Goal: Use online tool/utility: Use online tool/utility

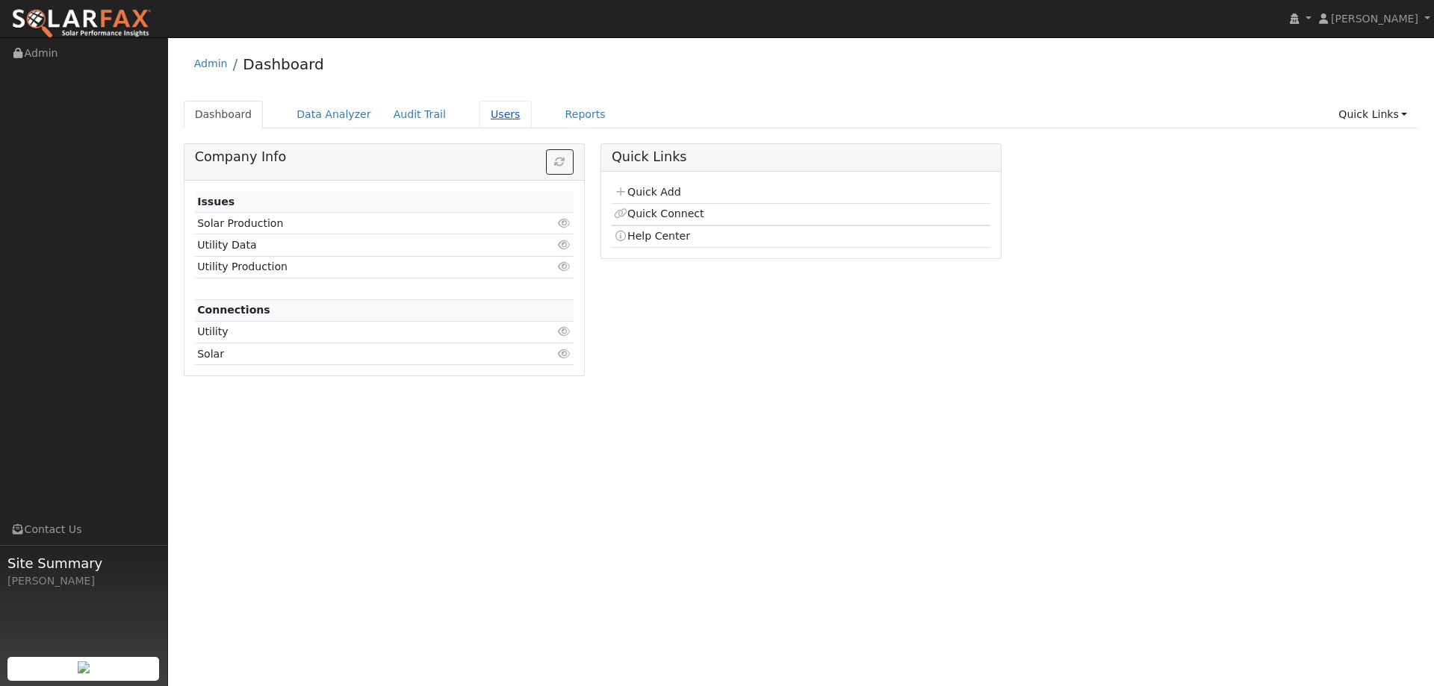
click at [492, 117] on link "Users" at bounding box center [506, 115] width 52 height 28
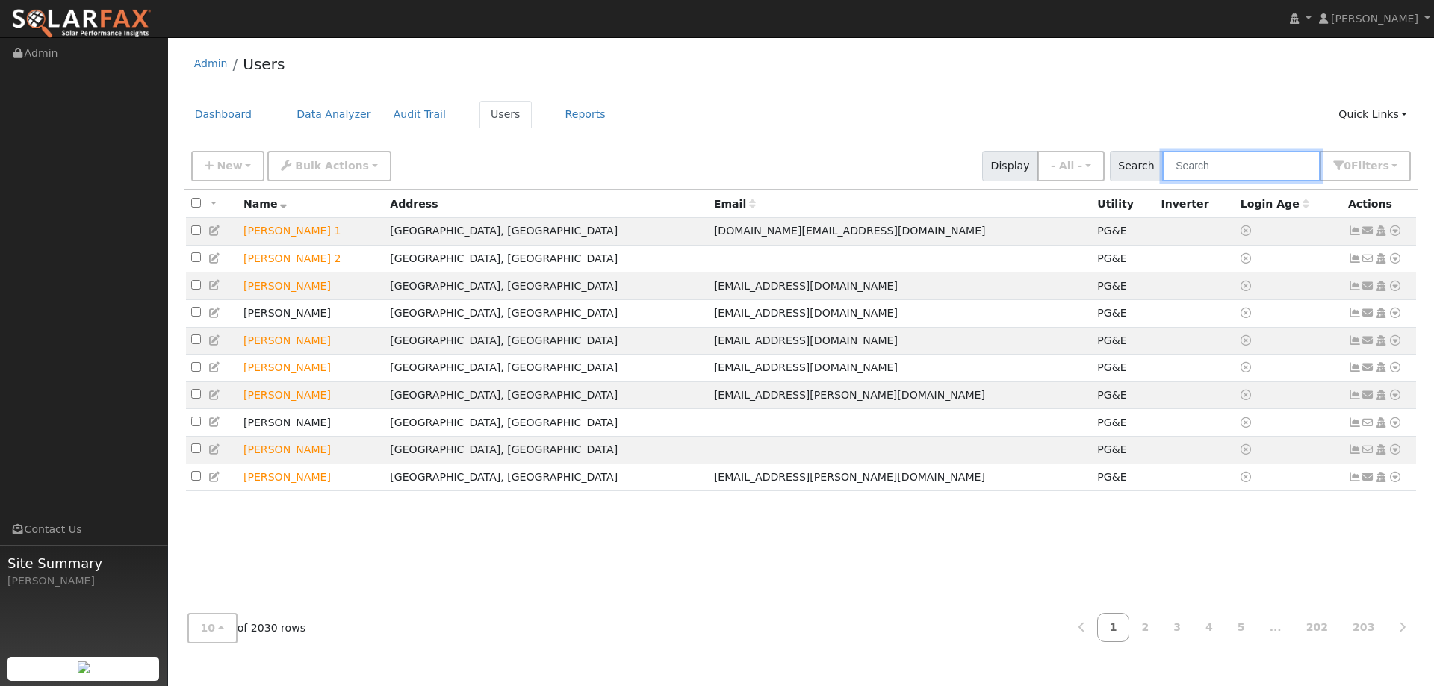
click at [1185, 165] on input "text" at bounding box center [1241, 166] width 158 height 31
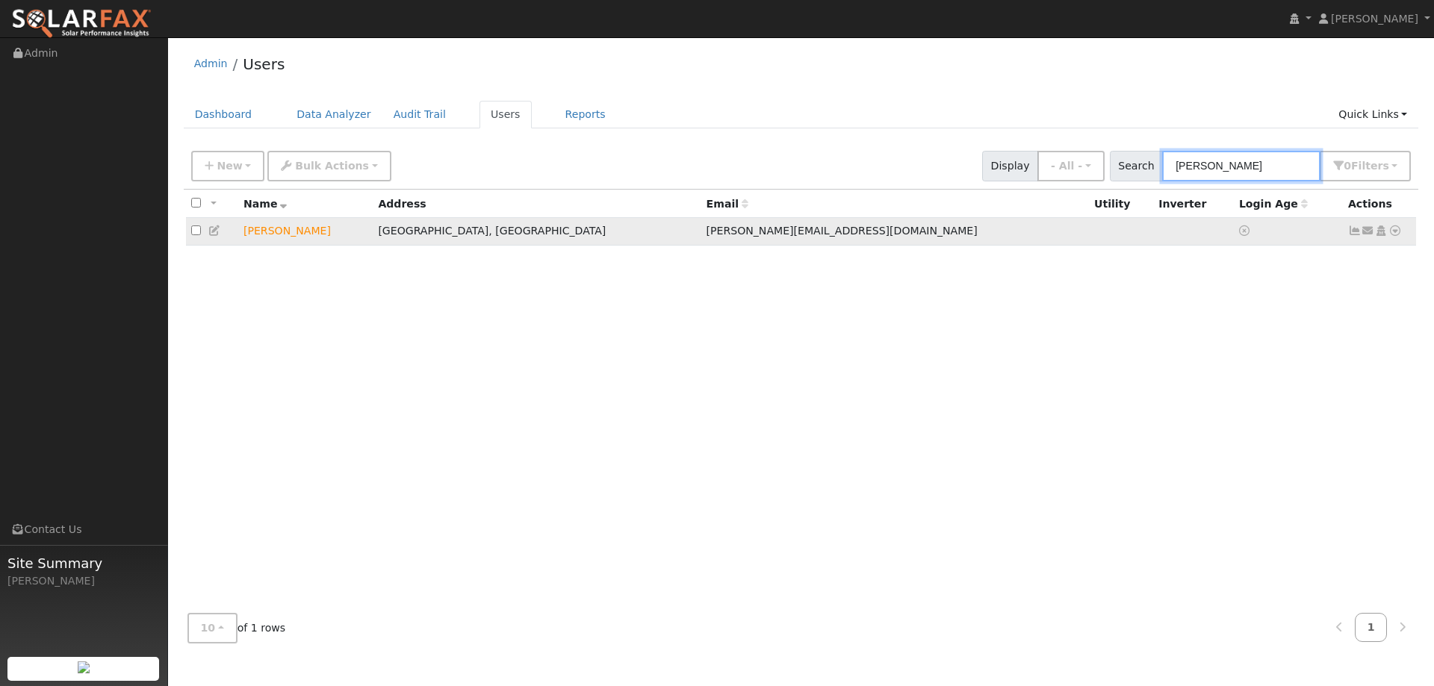
type input "Angela Tru"
click at [1396, 233] on icon at bounding box center [1395, 231] width 13 height 10
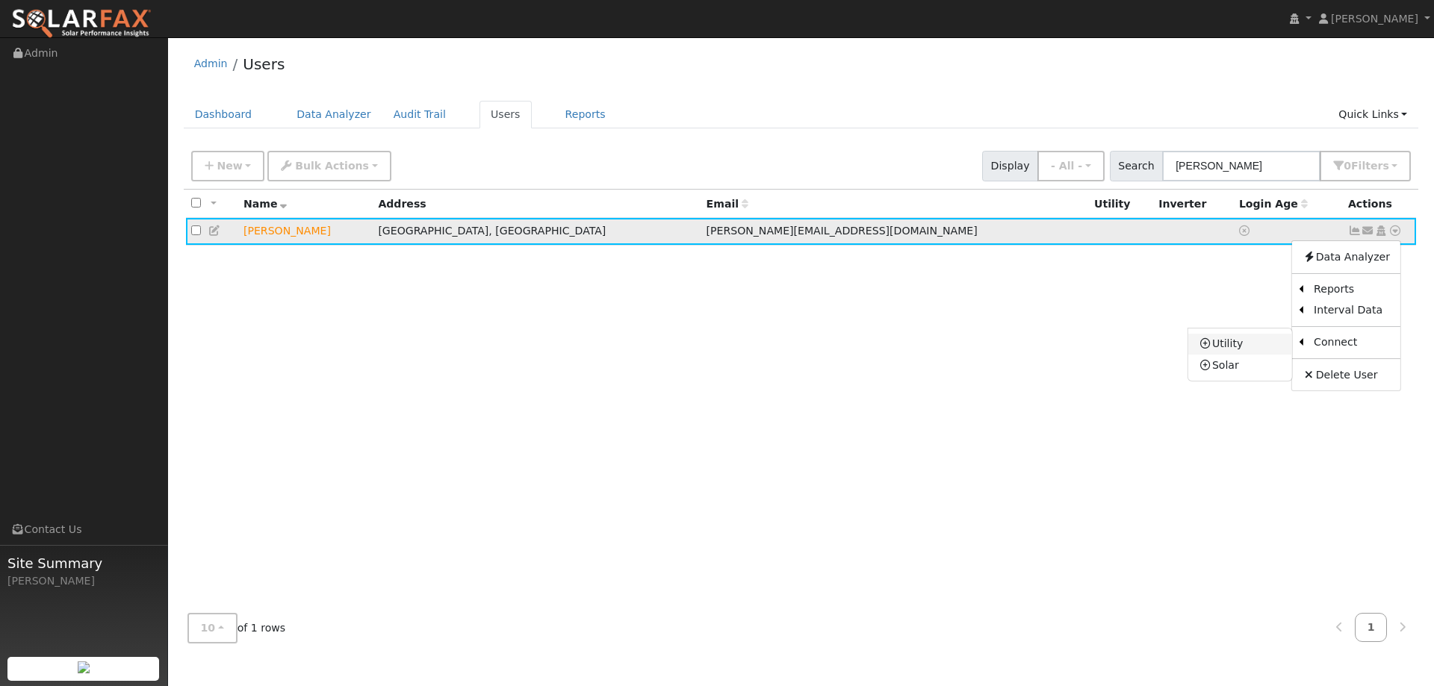
click at [1214, 353] on link "Utility" at bounding box center [1240, 344] width 104 height 21
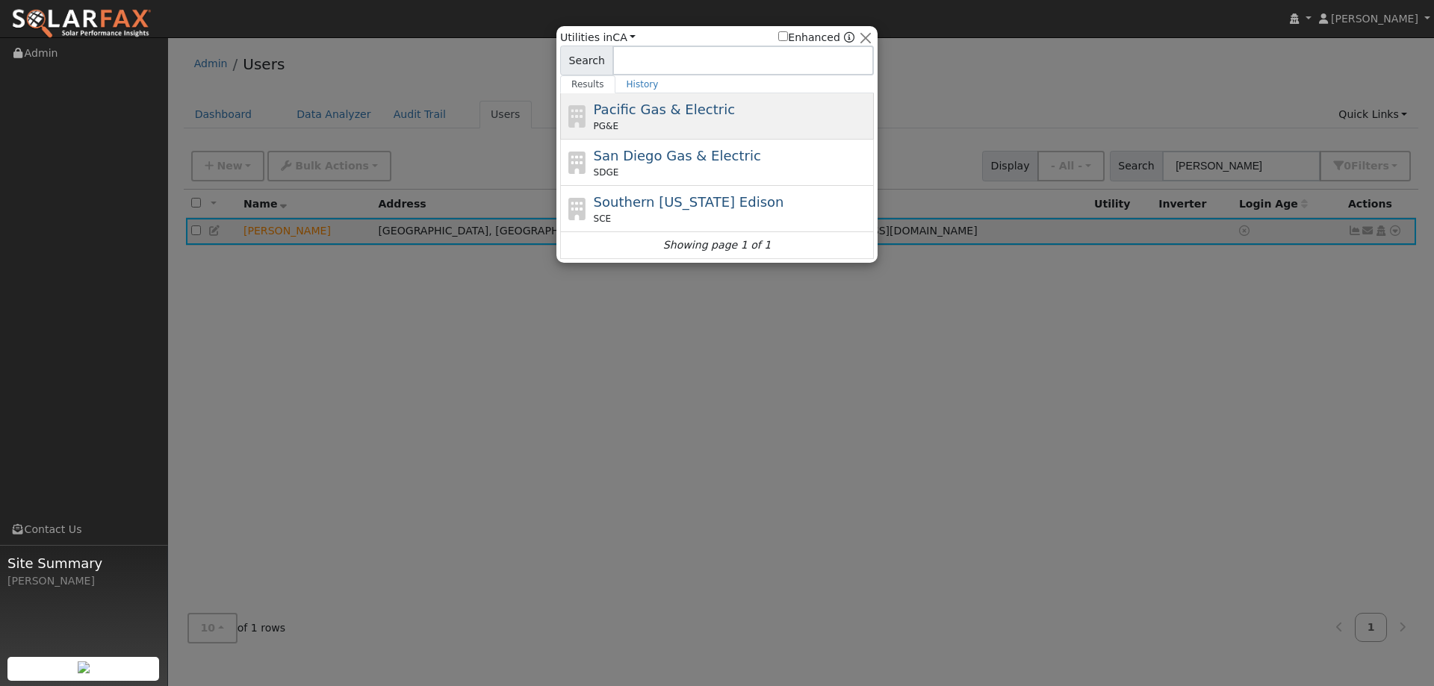
click at [814, 123] on div "PG&E" at bounding box center [732, 126] width 277 height 13
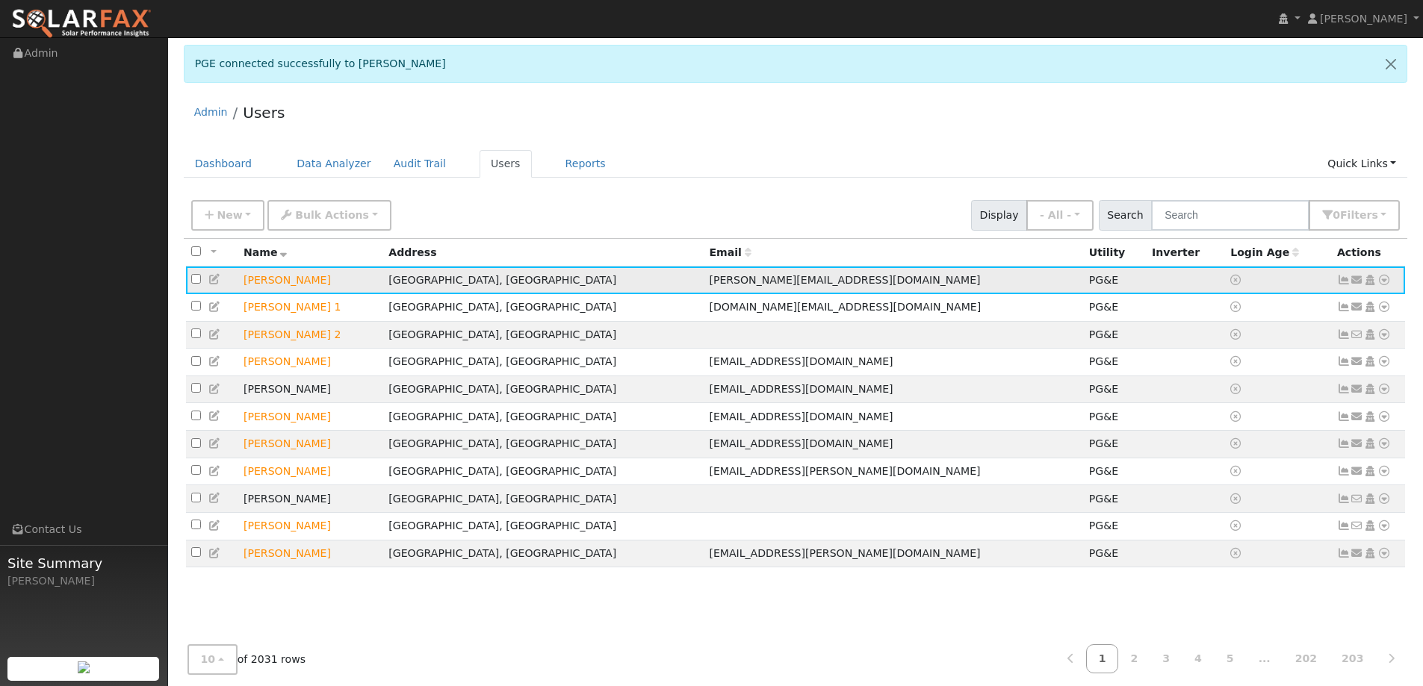
click at [1385, 281] on icon at bounding box center [1383, 280] width 13 height 10
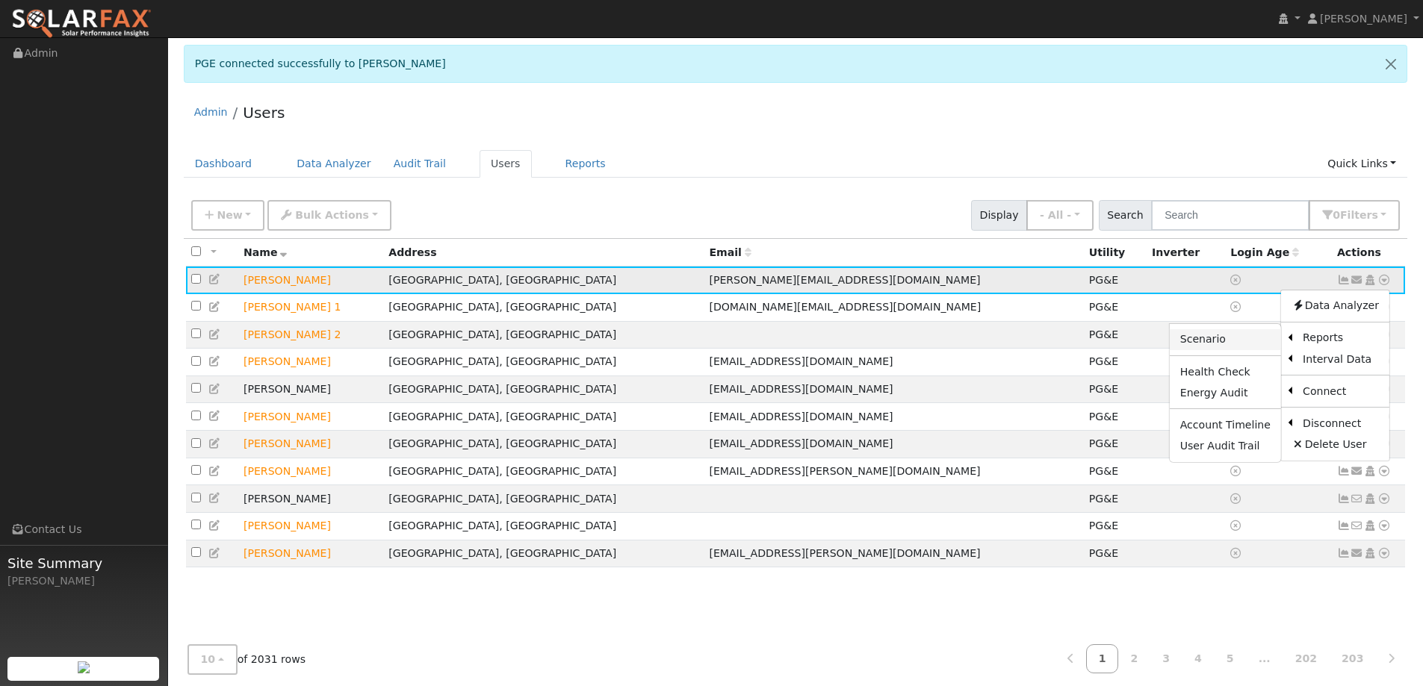
click at [1253, 344] on link "Scenario" at bounding box center [1225, 339] width 111 height 21
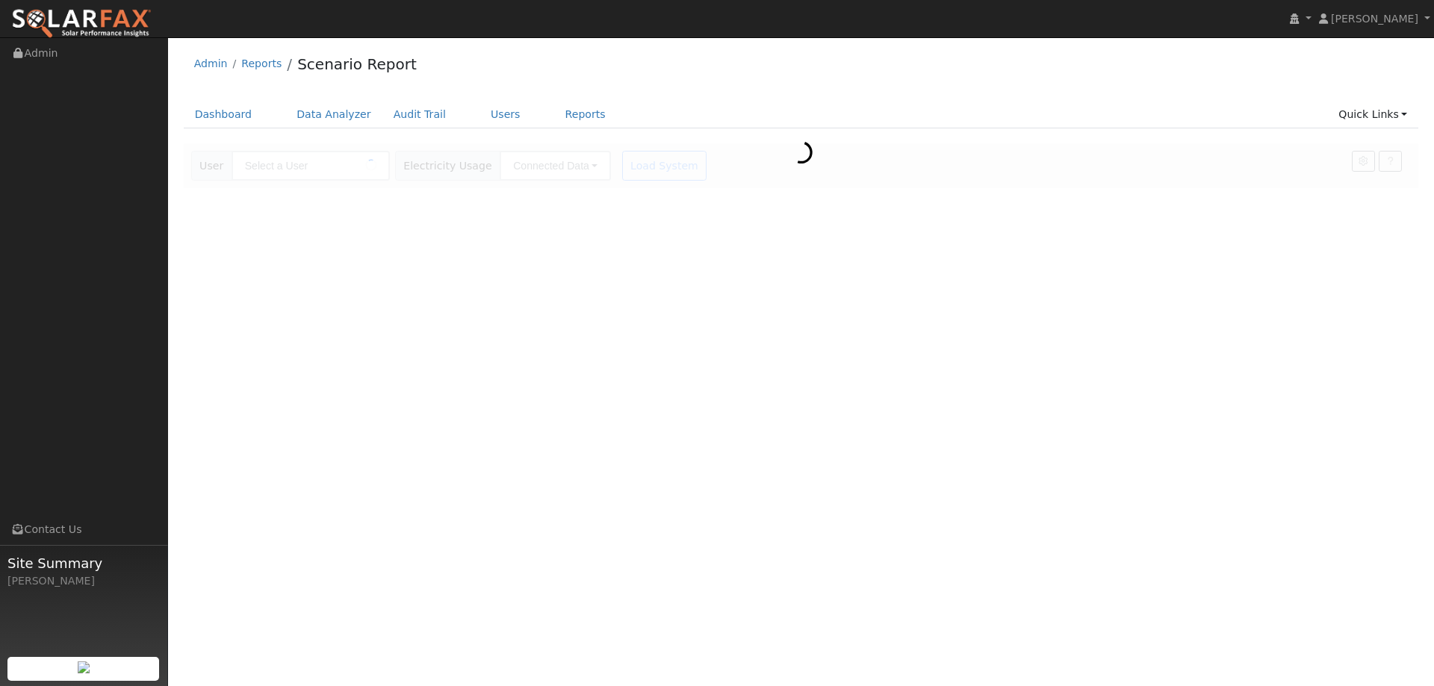
type input "[PERSON_NAME]"
type input "Pacific Gas & Electric"
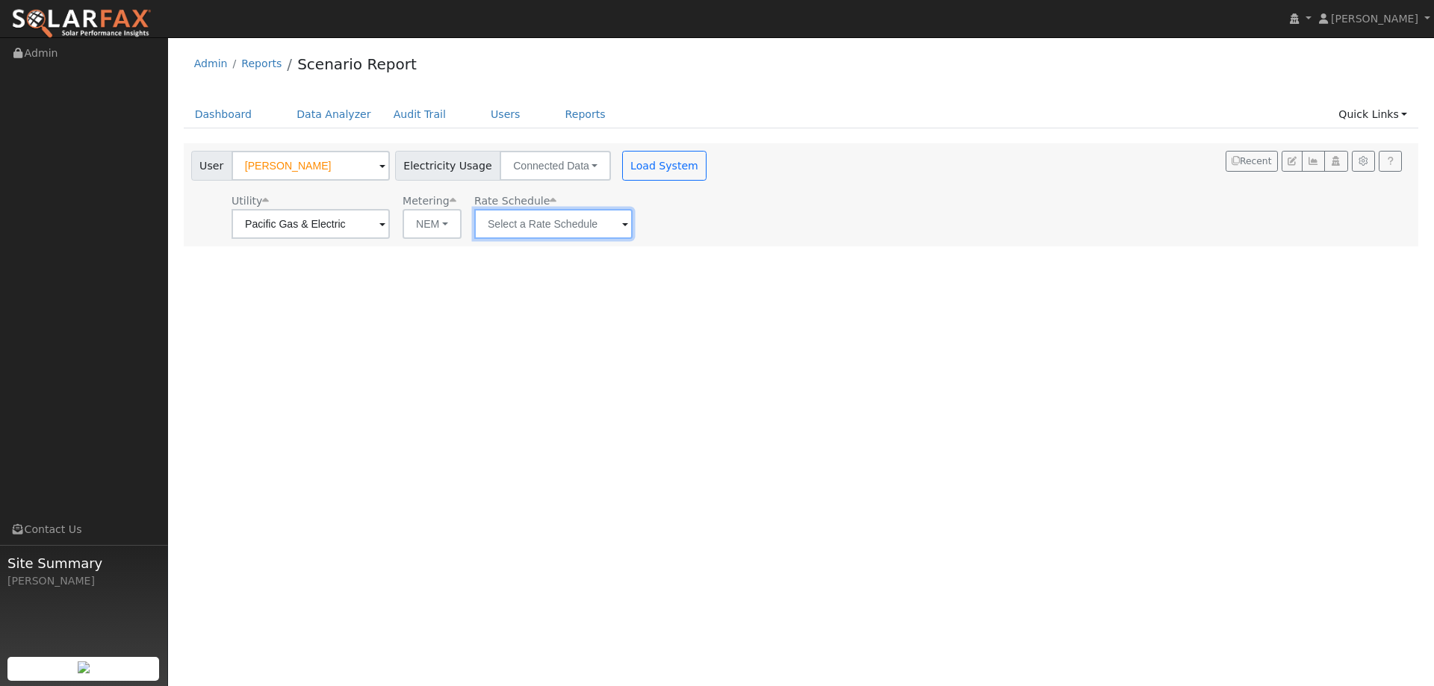
click at [591, 218] on input "text" at bounding box center [553, 224] width 158 height 30
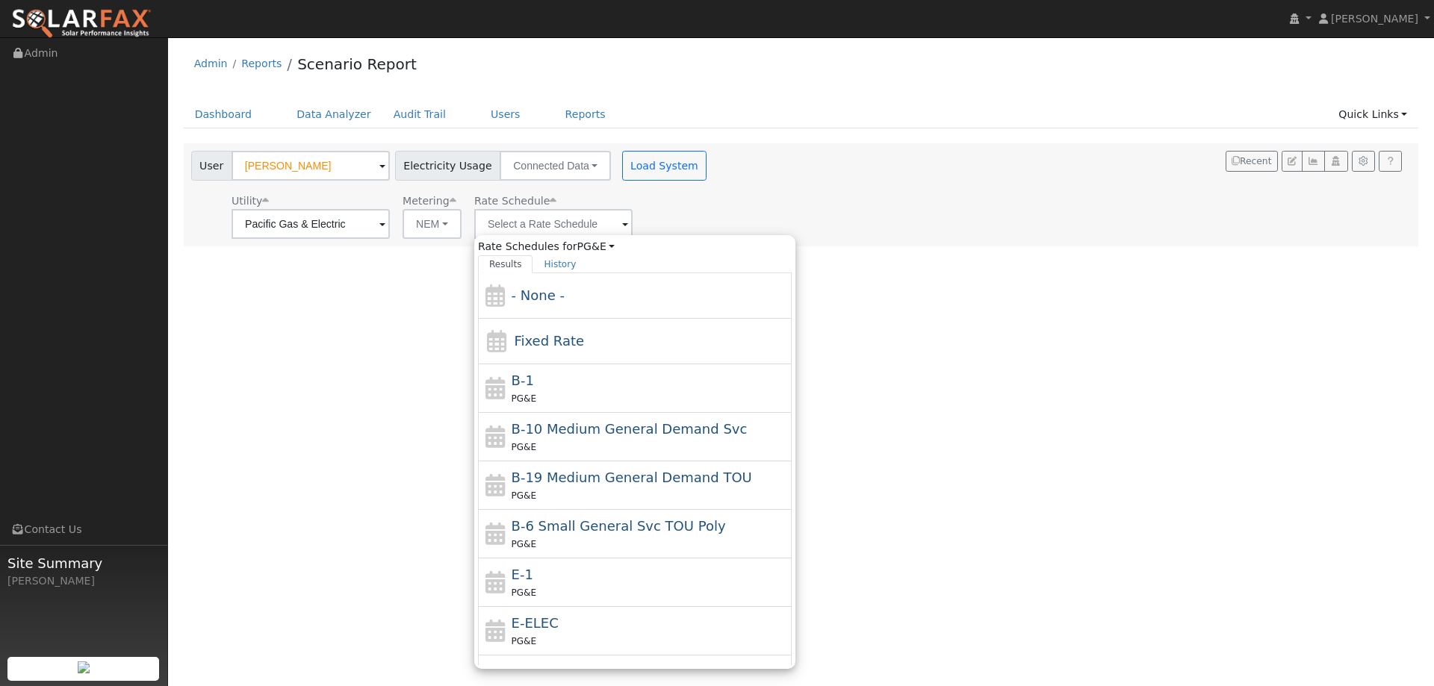
click at [542, 568] on div "E-1 PG&E" at bounding box center [650, 583] width 277 height 36
type input "E-1"
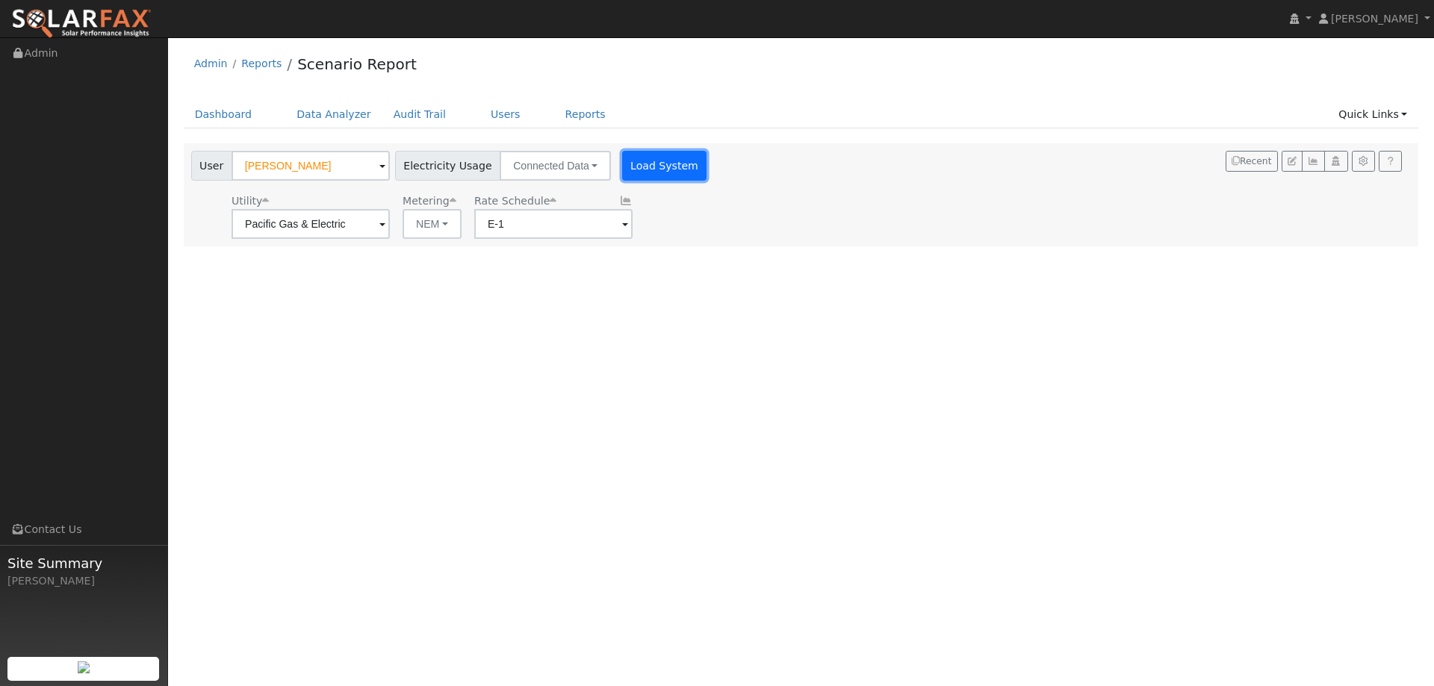
click at [642, 168] on button "Load System" at bounding box center [664, 166] width 85 height 30
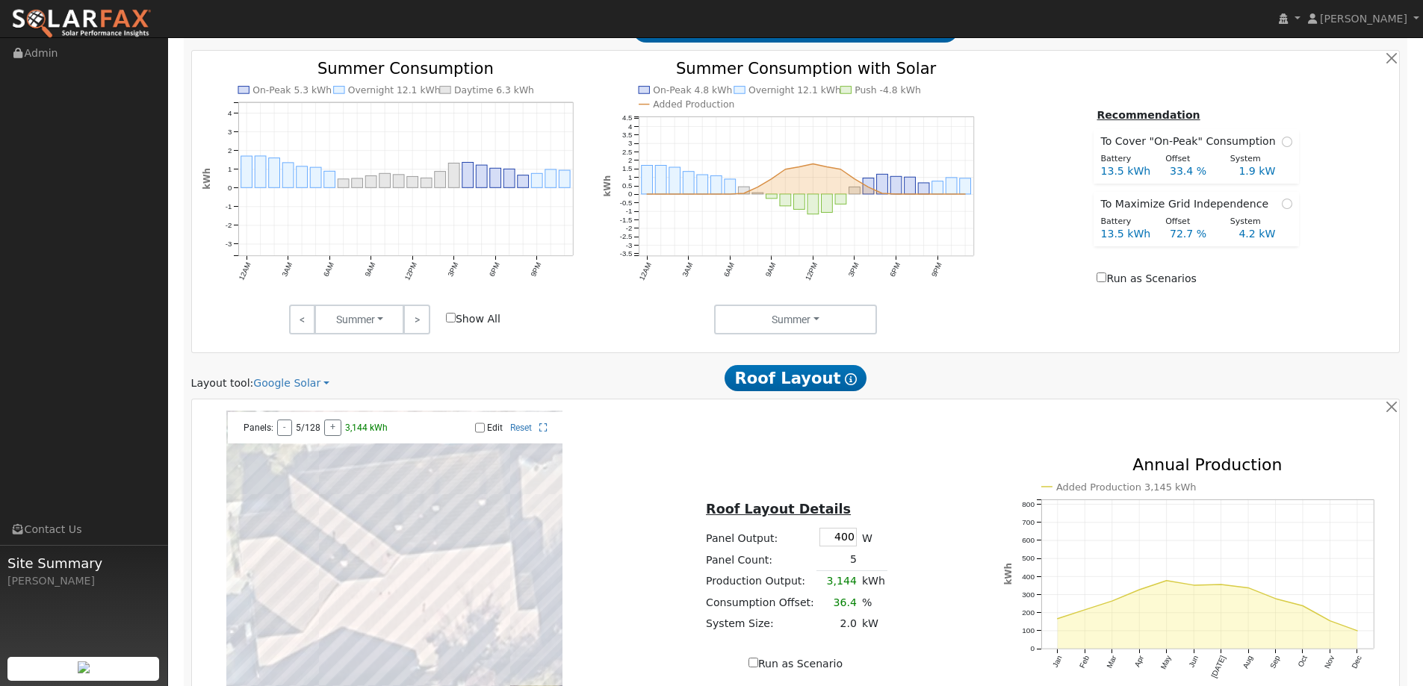
scroll to position [896, 0]
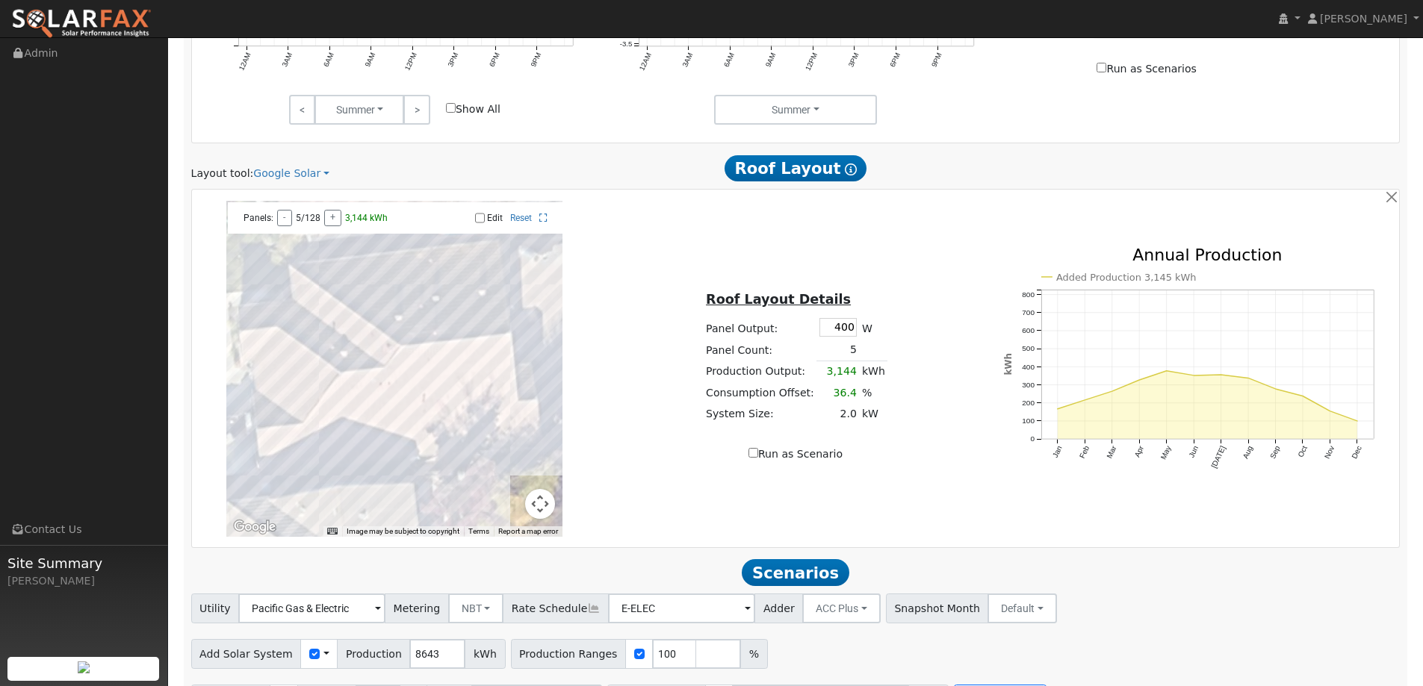
click at [297, 164] on div "Layout tool: Google Solar Google Solar Scanifly Aurora Roof Layout Show Help" at bounding box center [795, 169] width 1225 height 28
click at [301, 167] on link "Google Solar" at bounding box center [291, 174] width 76 height 16
click at [303, 234] on link "Aurora" at bounding box center [301, 242] width 104 height 21
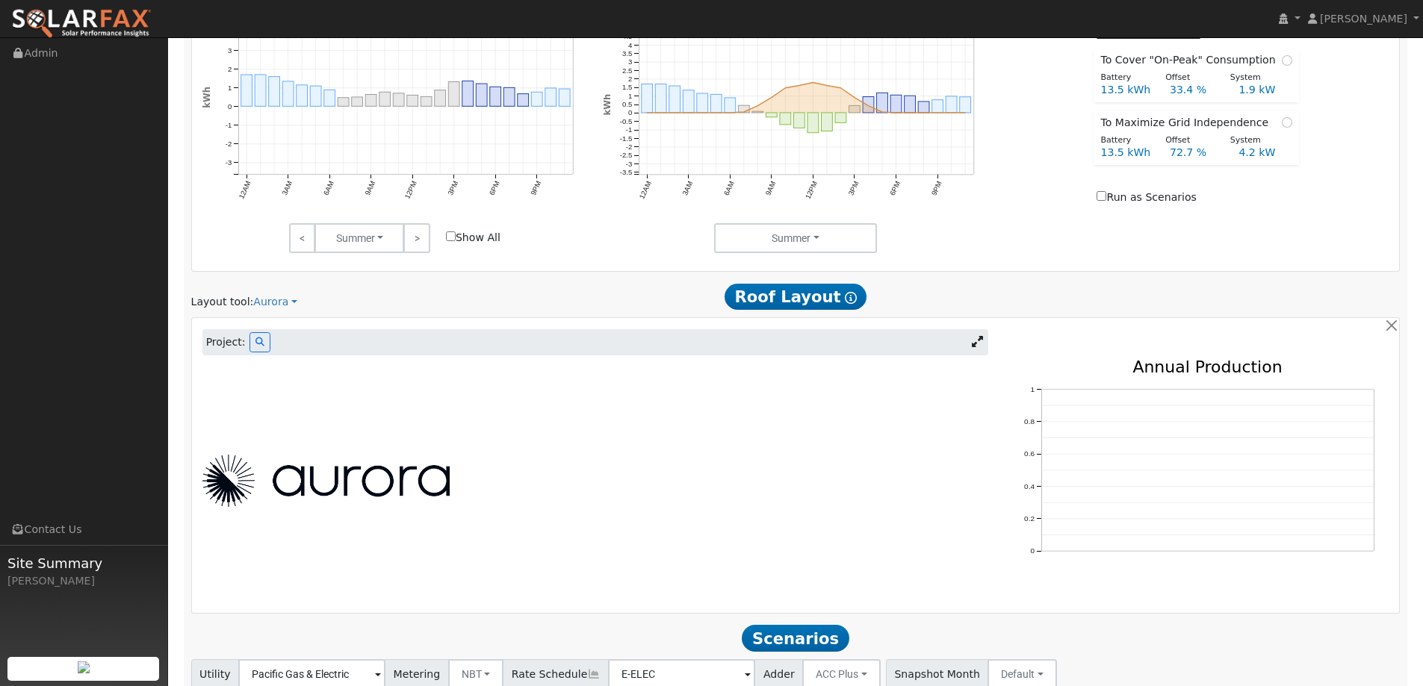
scroll to position [875, 0]
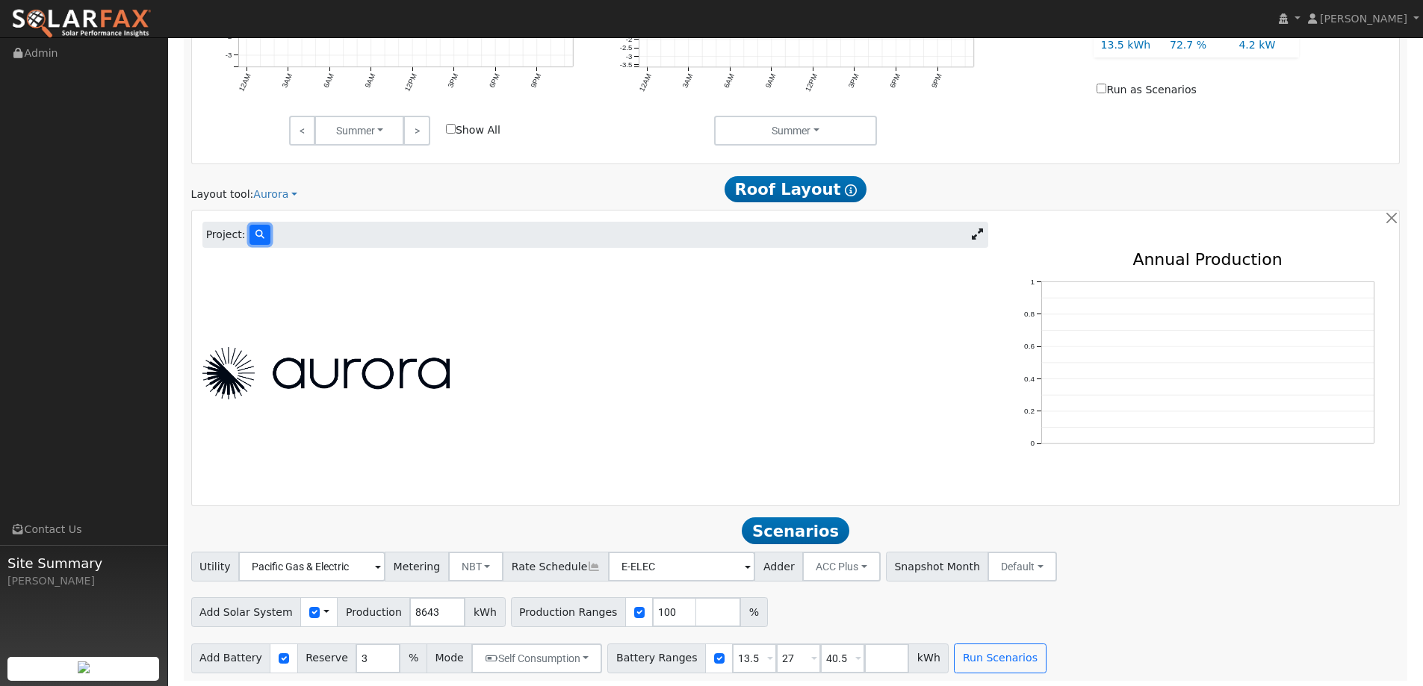
click at [255, 239] on icon at bounding box center [259, 234] width 9 height 9
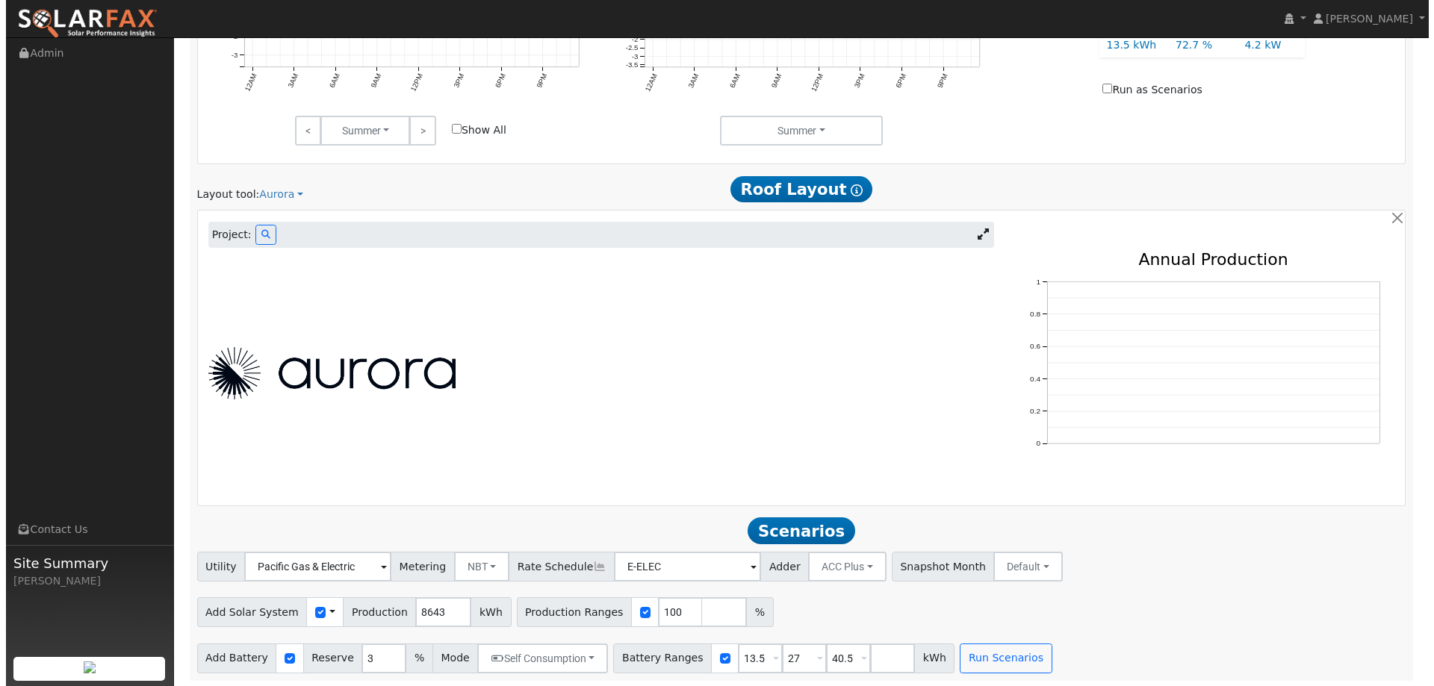
scroll to position [878, 0]
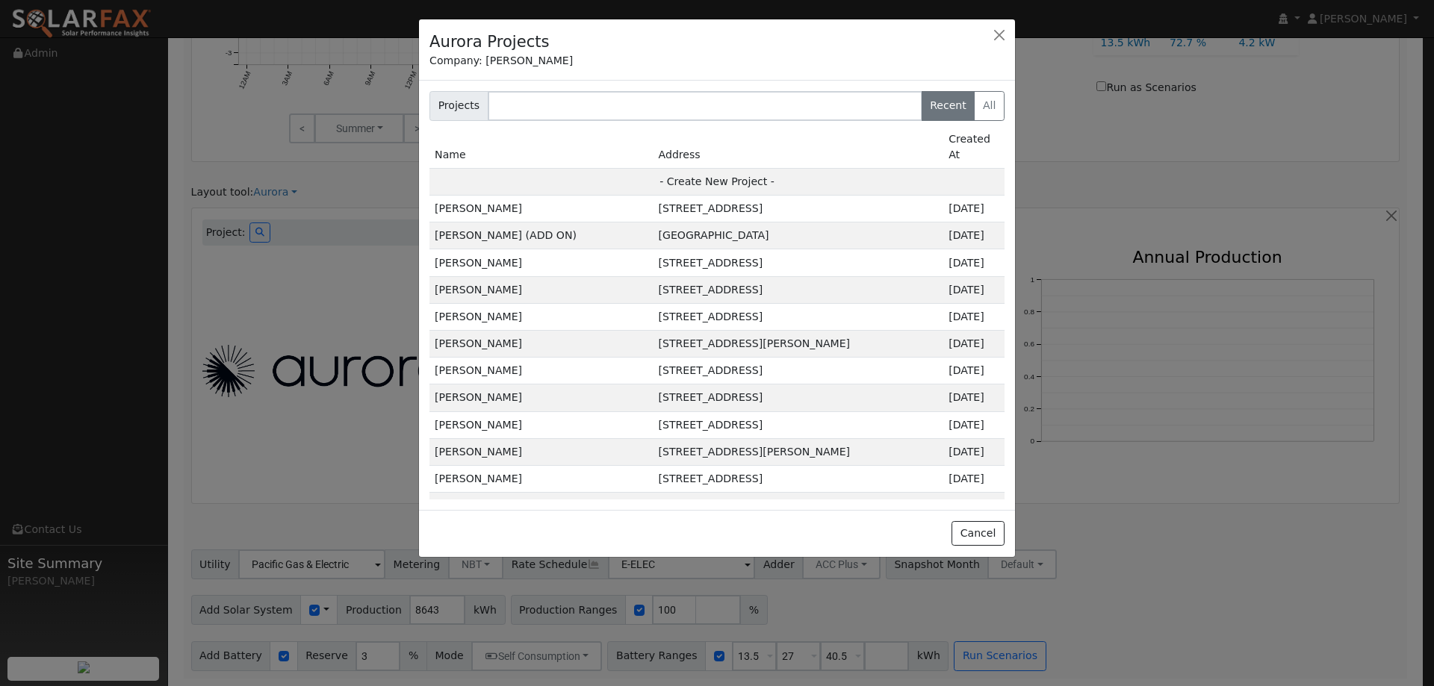
click at [678, 168] on td "- Create New Project -" at bounding box center [717, 181] width 575 height 27
type input "Angela Truong"
type input "3865 Big Bear Street"
type input "West Sacramento"
type input "CA"
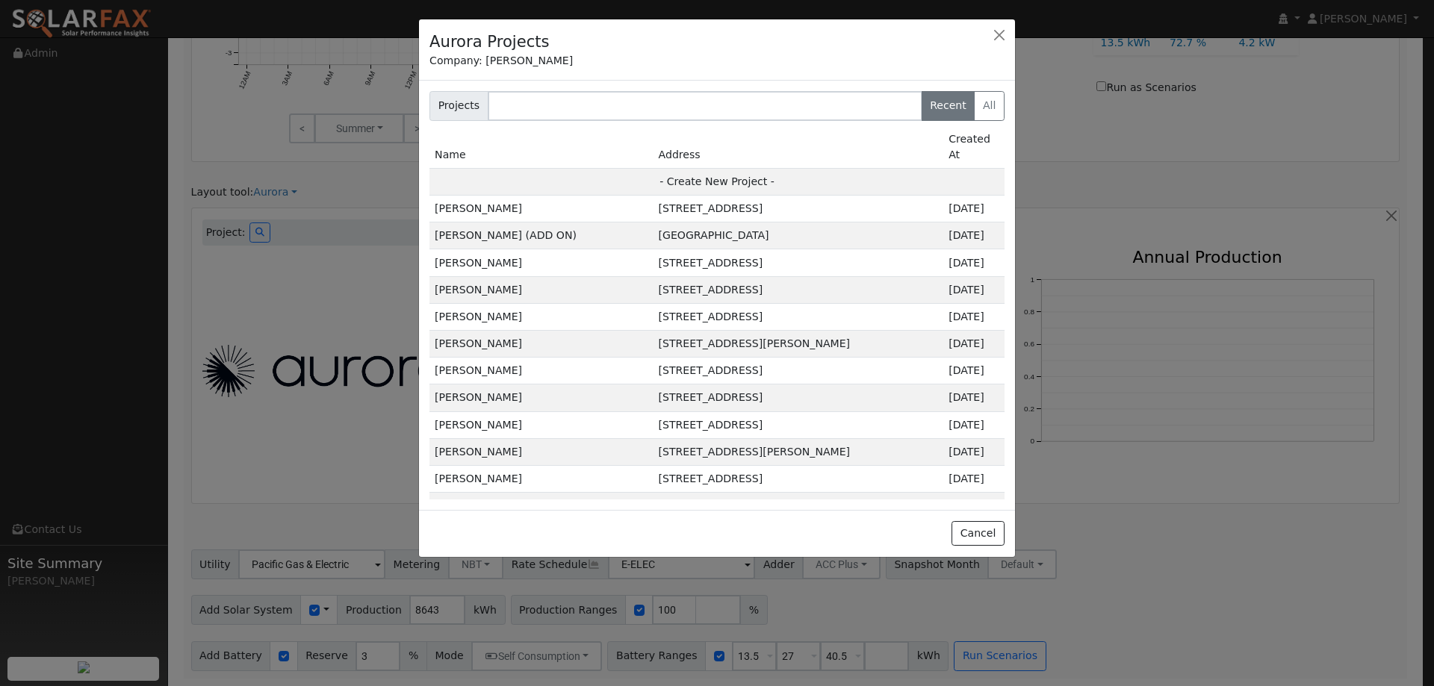
type input "95691"
type input "Design"
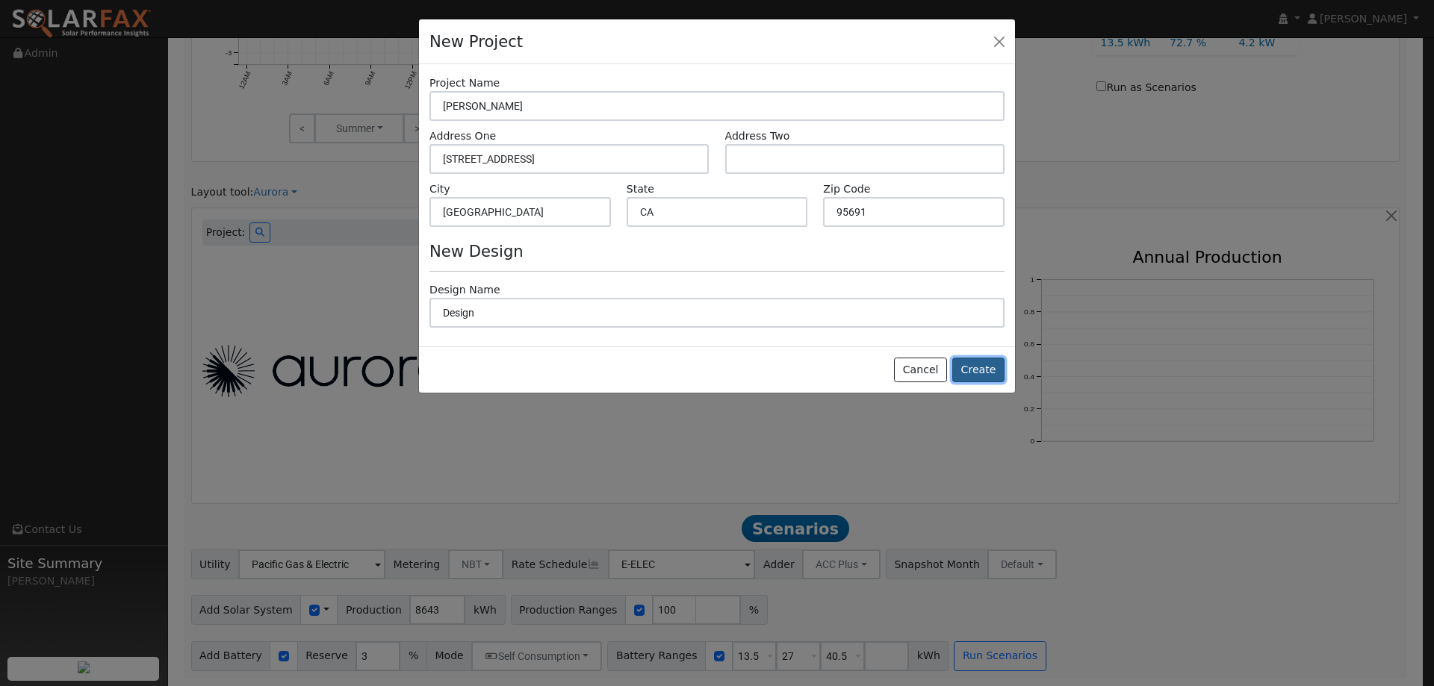
click at [990, 374] on button "Create" at bounding box center [978, 370] width 52 height 25
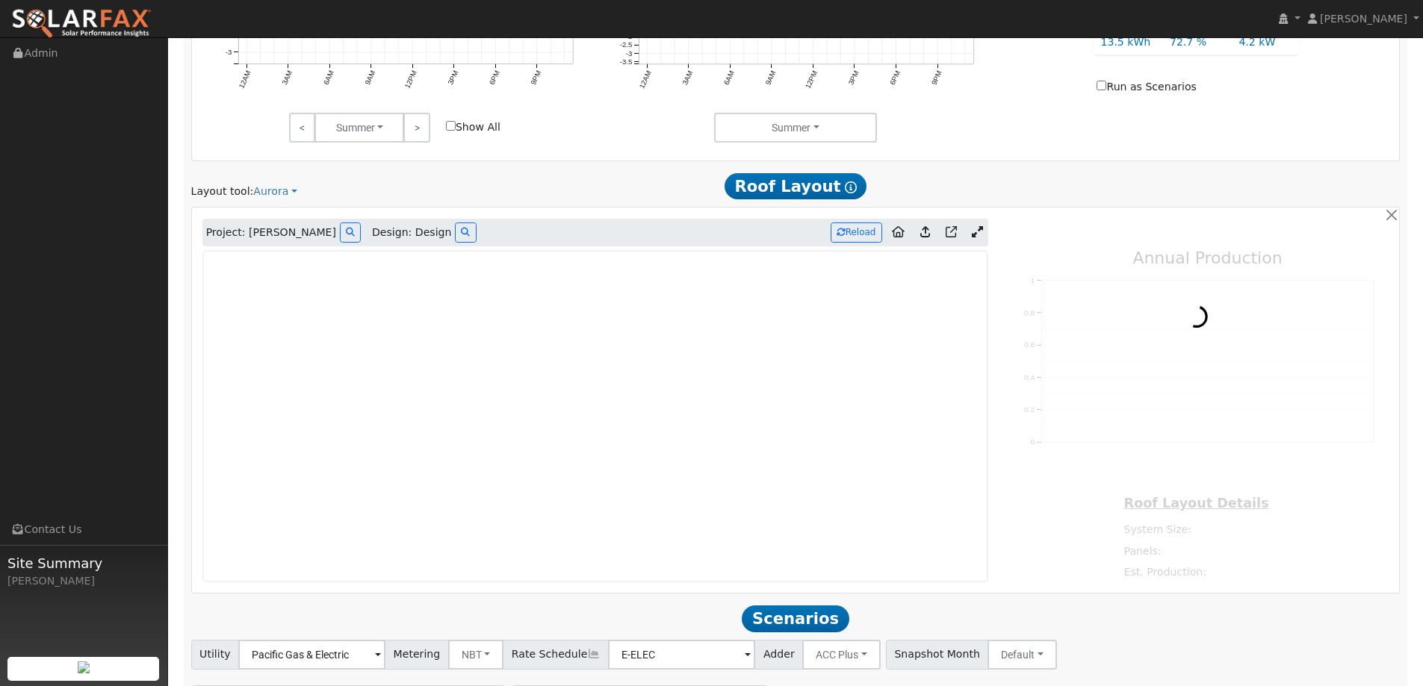
type input "0"
click at [87, 16] on img at bounding box center [81, 23] width 140 height 31
